Goal: Check status: Check status

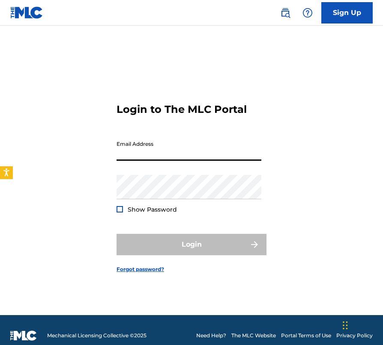
click at [196, 154] on input "Email Address" at bounding box center [188, 149] width 145 height 24
type input "[EMAIL_ADDRESS][DOMAIN_NAME]"
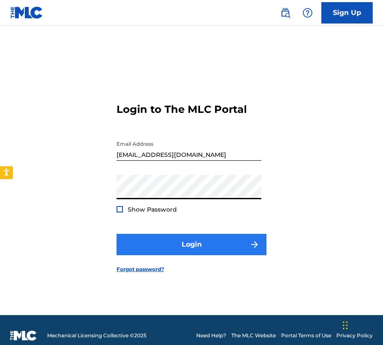
click at [208, 242] on button "Login" at bounding box center [191, 244] width 150 height 21
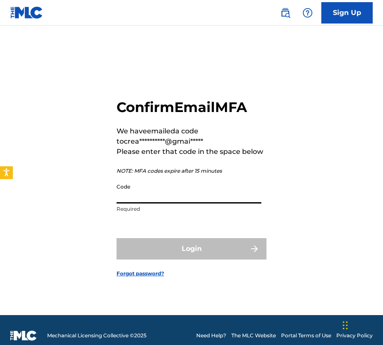
paste input "520657"
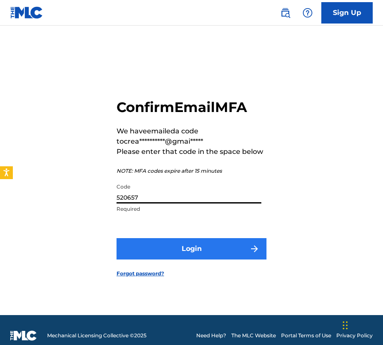
type input "520657"
click at [197, 239] on button "Login" at bounding box center [191, 248] width 150 height 21
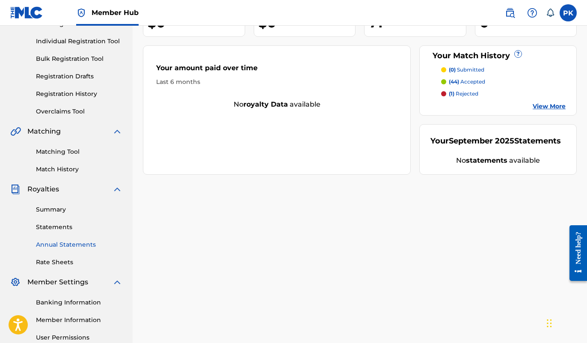
scroll to position [103, 0]
click at [57, 207] on link "Summary" at bounding box center [79, 209] width 86 height 9
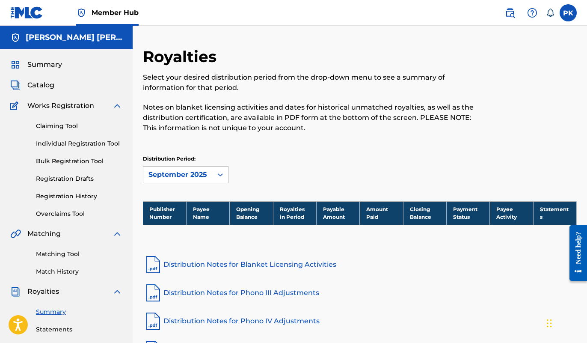
click at [190, 170] on div "September 2025" at bounding box center [178, 175] width 59 height 10
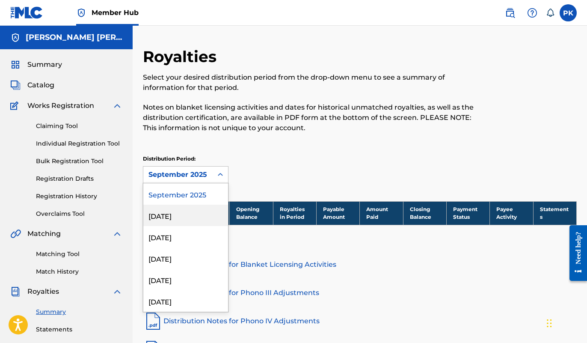
click at [178, 214] on div "[DATE]" at bounding box center [185, 215] width 85 height 21
click at [184, 179] on div "[DATE]" at bounding box center [178, 175] width 59 height 10
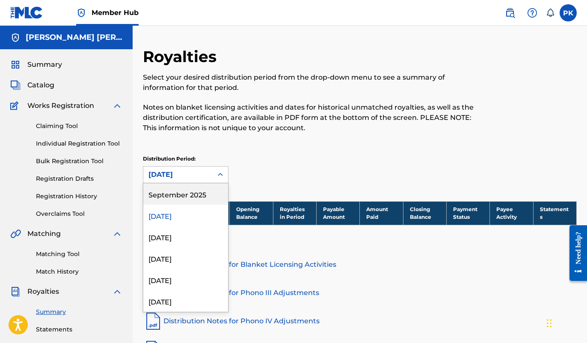
click at [183, 196] on div "September 2025" at bounding box center [185, 193] width 85 height 21
